Goal: Browse casually: Explore the website without a specific task or goal

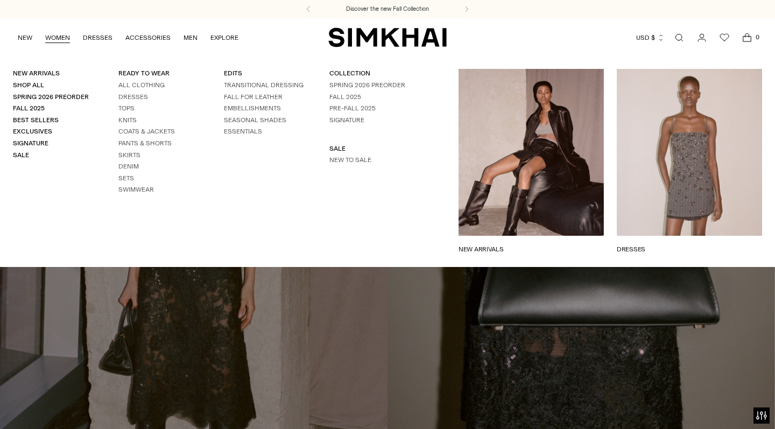
click at [57, 42] on link "WOMEN" at bounding box center [57, 38] width 25 height 24
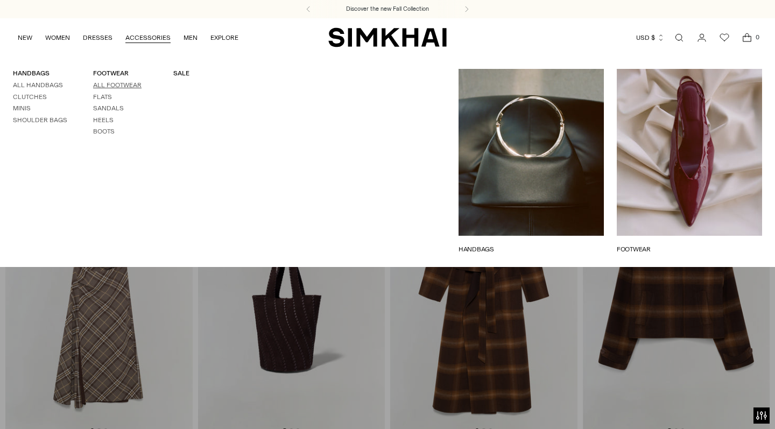
click at [126, 81] on link "All Footwear" at bounding box center [117, 85] width 48 height 8
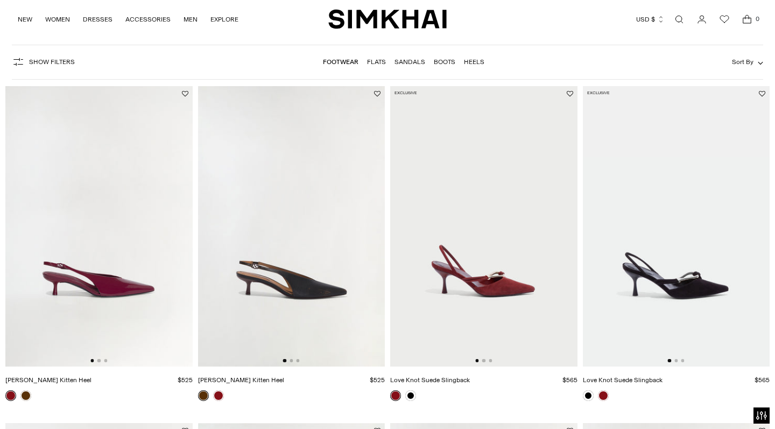
scroll to position [67, 0]
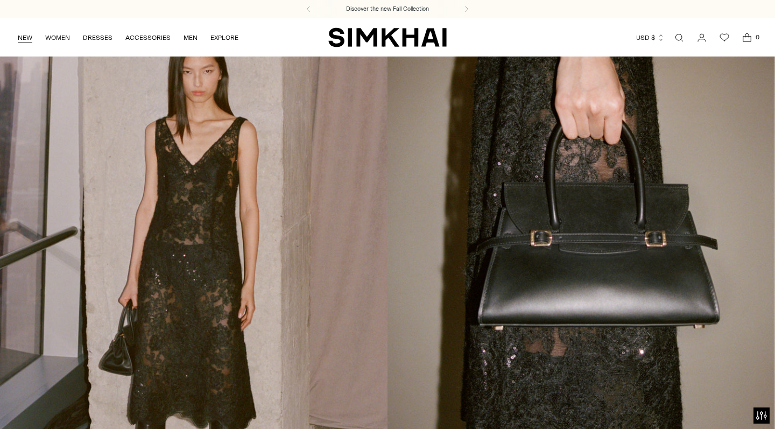
click at [31, 36] on link "NEW" at bounding box center [25, 38] width 15 height 24
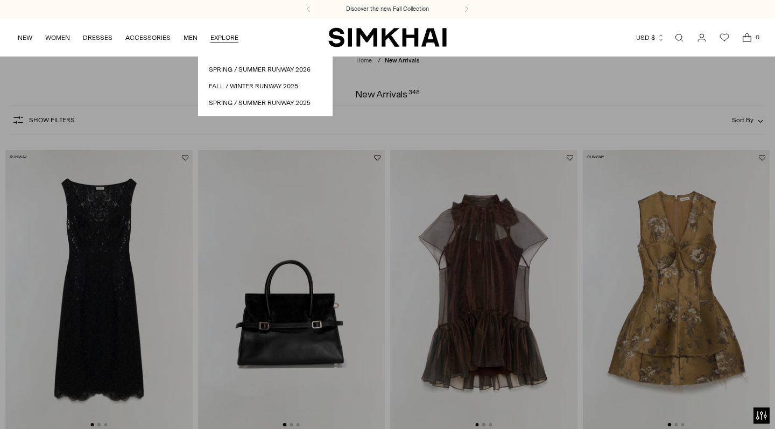
click at [383, 46] on img "SIMKHAI" at bounding box center [387, 37] width 118 height 21
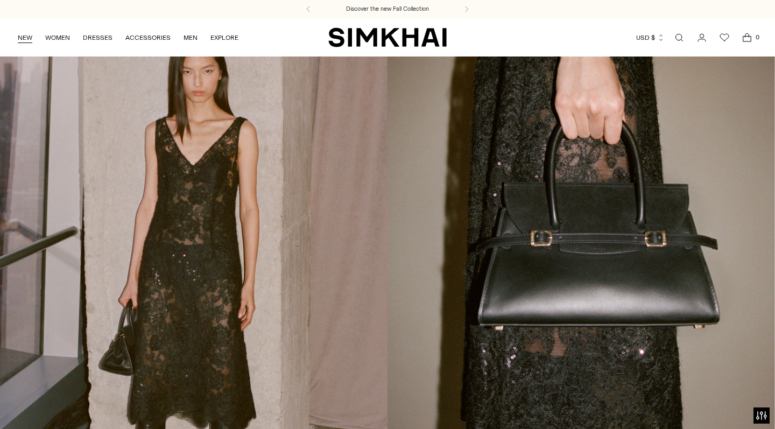
click at [23, 37] on link "NEW" at bounding box center [25, 38] width 15 height 24
